Goal: Task Accomplishment & Management: Use online tool/utility

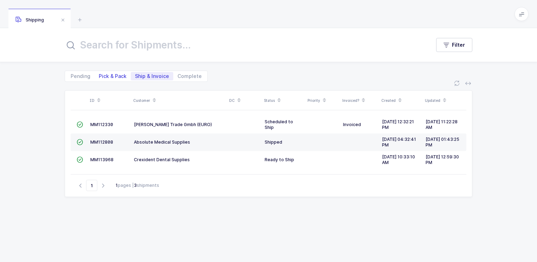
click at [106, 74] on span "Pick & Pack" at bounding box center [113, 76] width 28 height 5
click at [99, 74] on input "Pick & Pack" at bounding box center [97, 74] width 5 height 5
radio input "true"
click at [155, 76] on span "Ship & Invoice" at bounding box center [152, 76] width 34 height 5
click at [135, 76] on input "Ship & Invoice" at bounding box center [133, 74] width 5 height 5
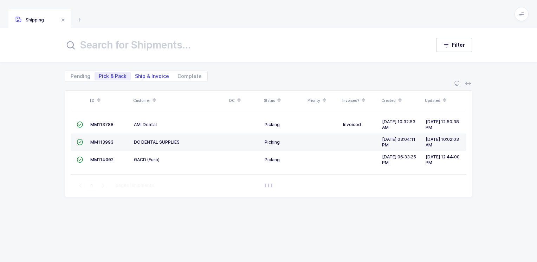
radio input "true"
radio input "false"
click at [188, 74] on span "Complete" at bounding box center [190, 76] width 24 height 5
click at [178, 73] on input "Complete" at bounding box center [175, 74] width 5 height 5
radio input "true"
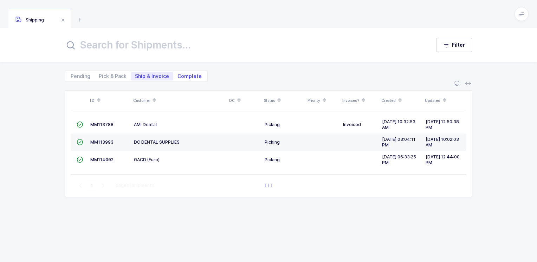
radio input "false"
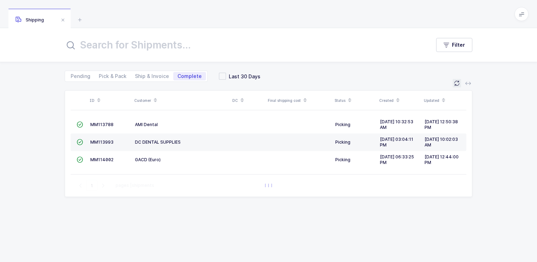
click at [459, 85] on icon at bounding box center [457, 84] width 6 height 6
click at [63, 19] on span at bounding box center [63, 20] width 8 height 8
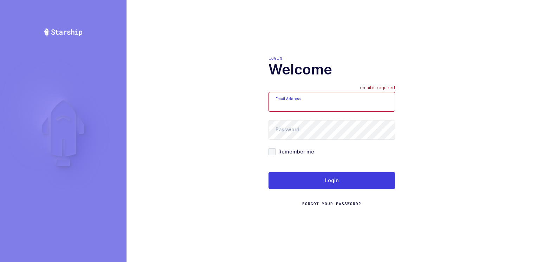
type input "Moshe@valstardental.com"
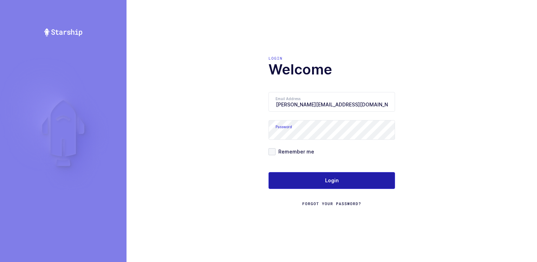
click at [321, 182] on button "Login" at bounding box center [332, 180] width 127 height 17
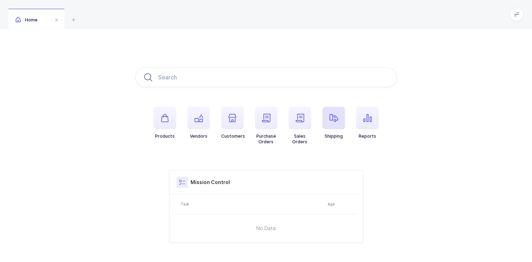
click at [332, 115] on icon "button" at bounding box center [334, 118] width 8 height 8
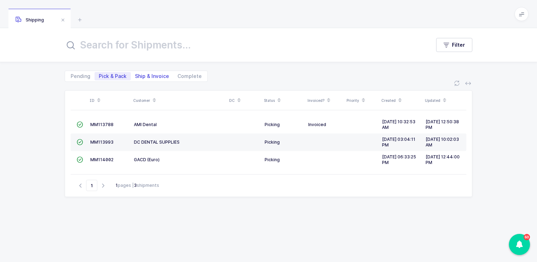
click at [151, 76] on span "Ship & Invoice" at bounding box center [152, 76] width 34 height 5
click at [135, 76] on input "Ship & Invoice" at bounding box center [133, 74] width 5 height 5
radio input "true"
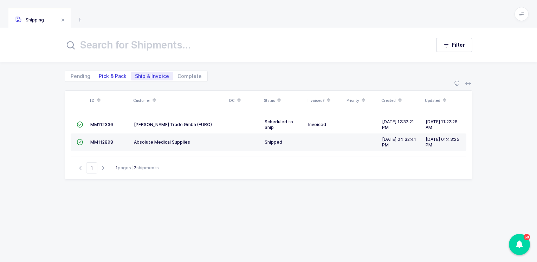
click at [108, 75] on span "Pick & Pack" at bounding box center [113, 76] width 28 height 5
click at [99, 75] on input "Pick & Pack" at bounding box center [97, 74] width 5 height 5
radio input "true"
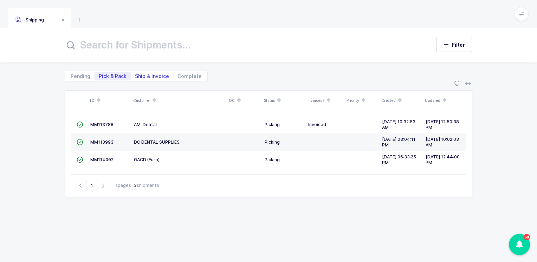
click at [155, 75] on span "Ship & Invoice" at bounding box center [152, 76] width 34 height 5
click at [135, 75] on input "Ship & Invoice" at bounding box center [133, 74] width 5 height 5
radio input "true"
radio input "false"
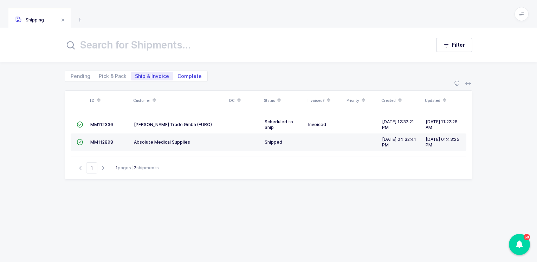
click at [194, 76] on span "Complete" at bounding box center [190, 76] width 24 height 5
click at [178, 76] on input "Complete" at bounding box center [175, 74] width 5 height 5
radio input "true"
radio input "false"
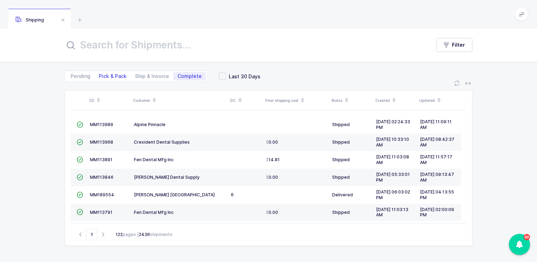
click at [113, 76] on span "Pick & Pack" at bounding box center [113, 76] width 28 height 5
click at [99, 76] on input "Pick & Pack" at bounding box center [97, 74] width 5 height 5
radio input "true"
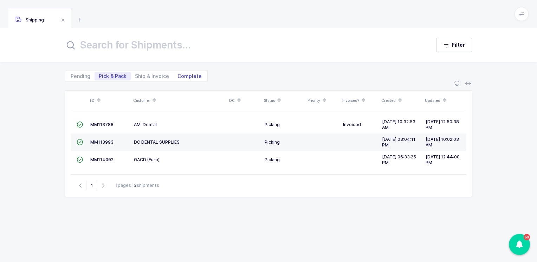
click at [185, 75] on span "Complete" at bounding box center [190, 76] width 24 height 5
click at [178, 75] on input "Complete" at bounding box center [175, 74] width 5 height 5
radio input "true"
radio input "false"
